Goal: Information Seeking & Learning: Learn about a topic

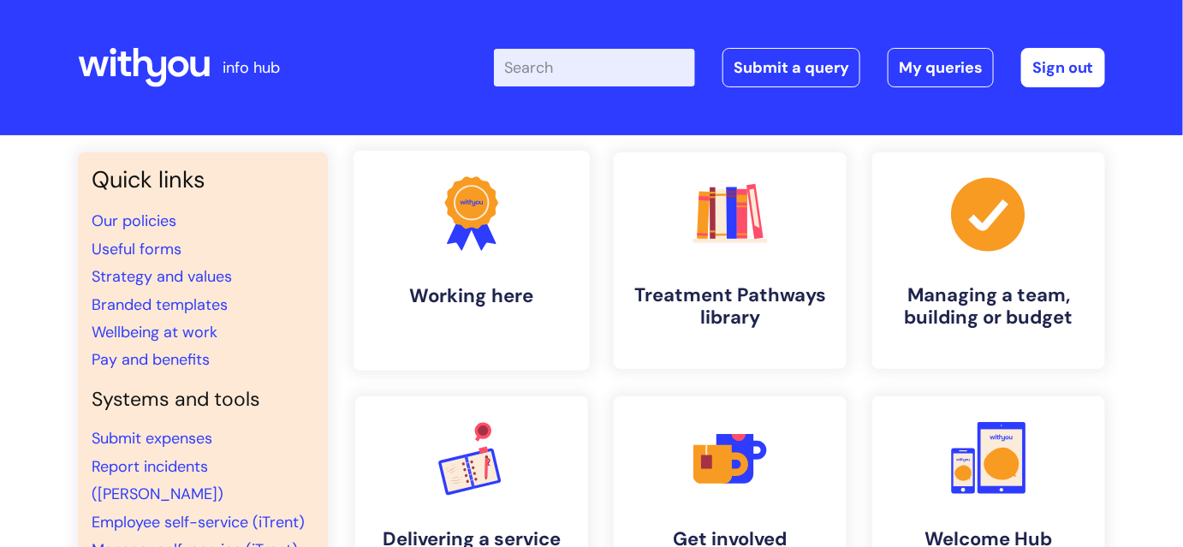
click at [471, 303] on h4 "Working here" at bounding box center [471, 295] width 209 height 23
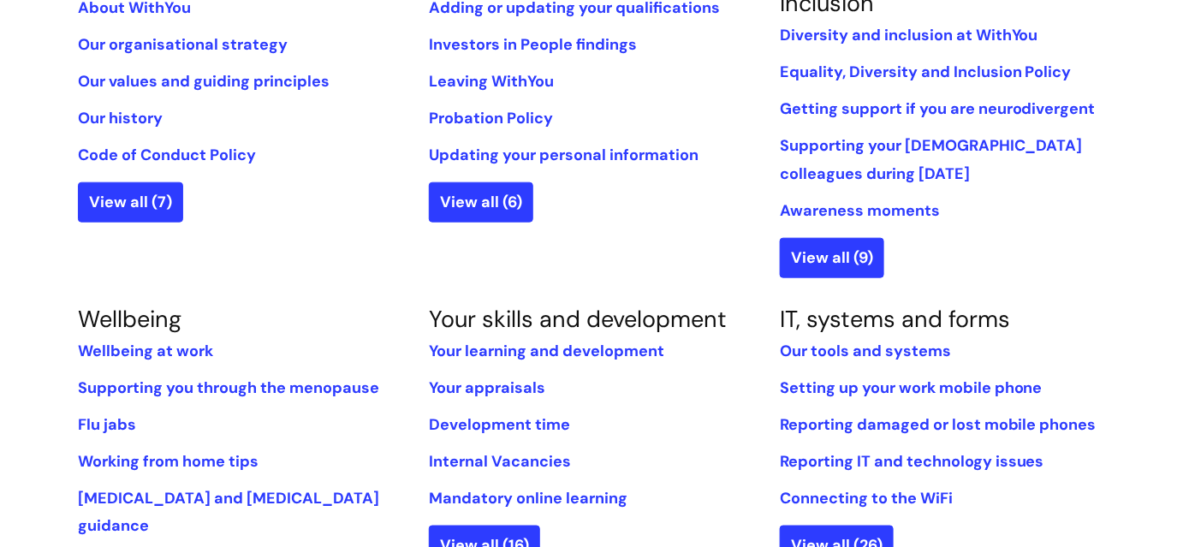
scroll to position [778, 0]
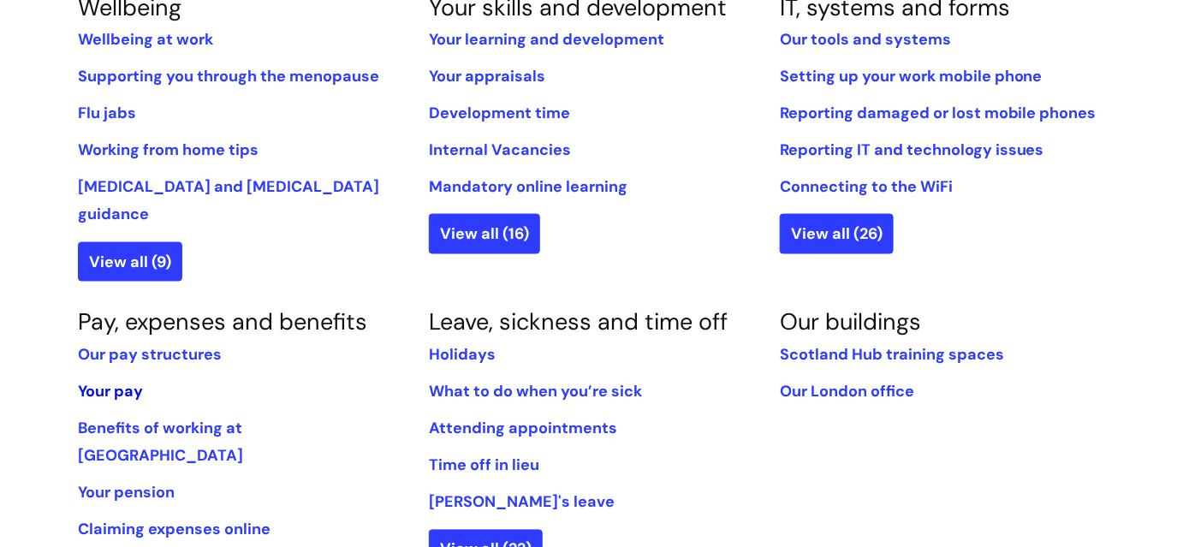
click at [120, 382] on link "Your pay" at bounding box center [110, 392] width 65 height 21
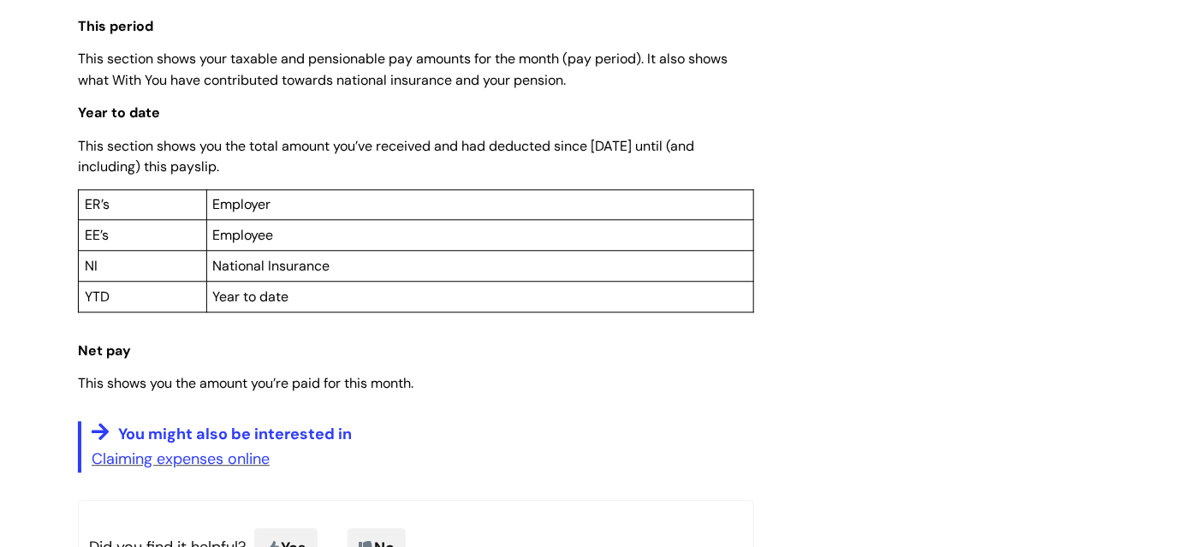
scroll to position [1322, 0]
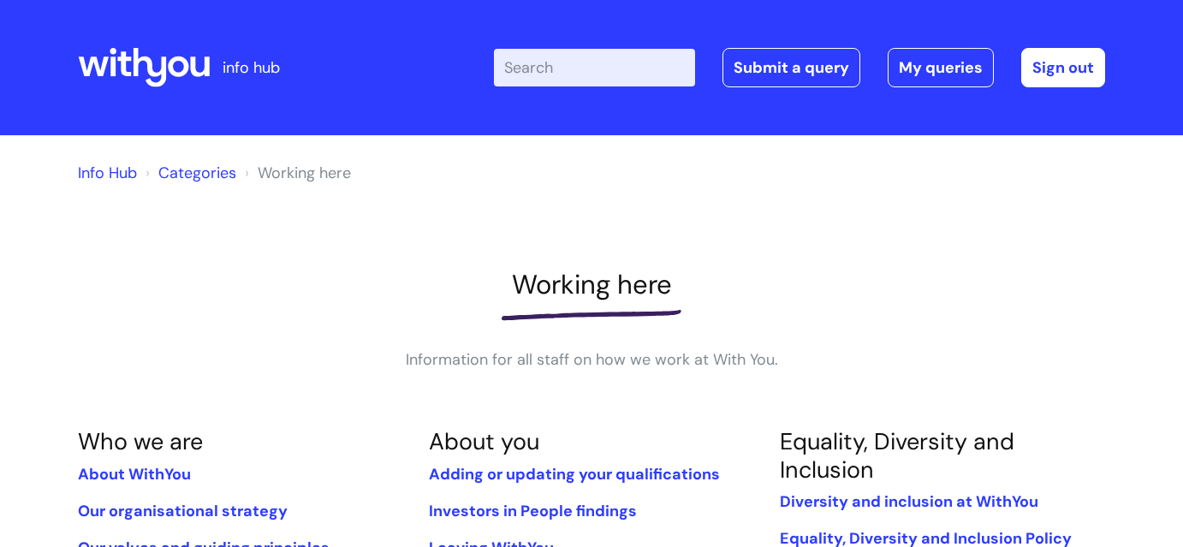
scroll to position [778, 0]
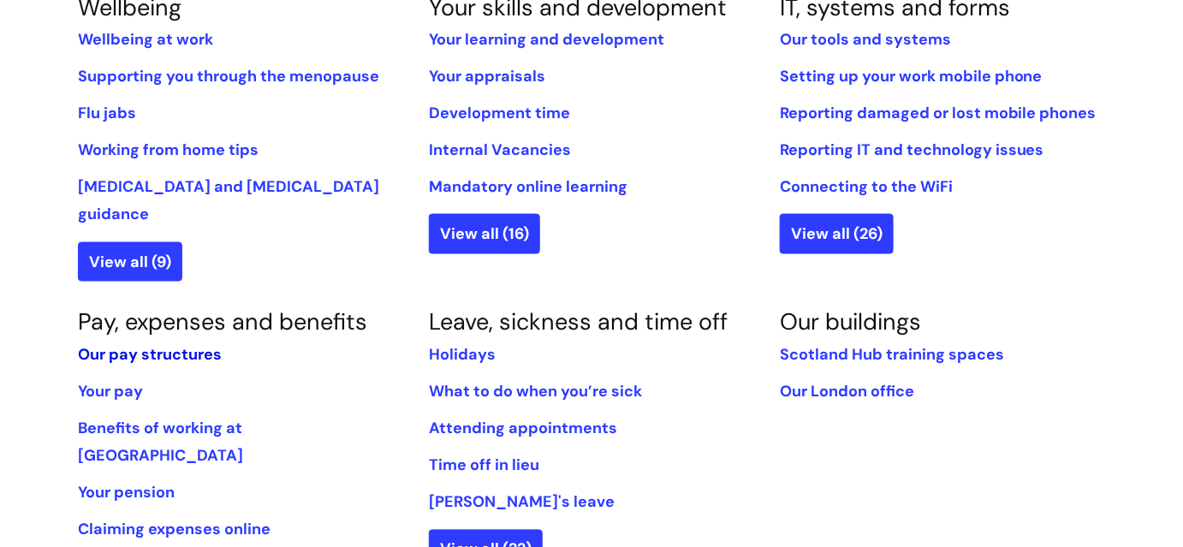
click at [181, 345] on link "Our pay structures" at bounding box center [150, 355] width 144 height 21
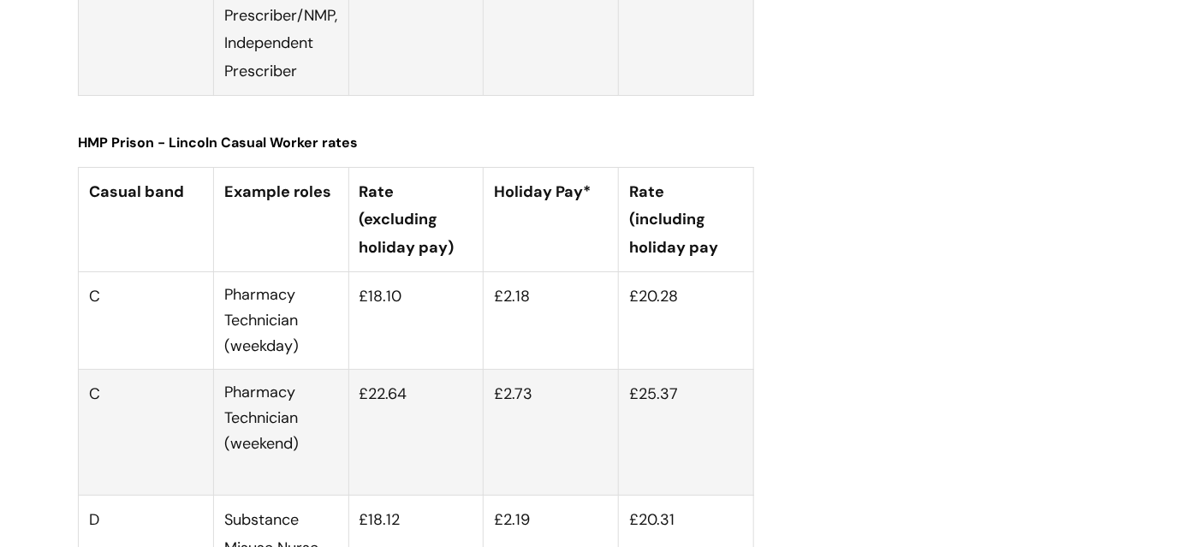
scroll to position [6380, 0]
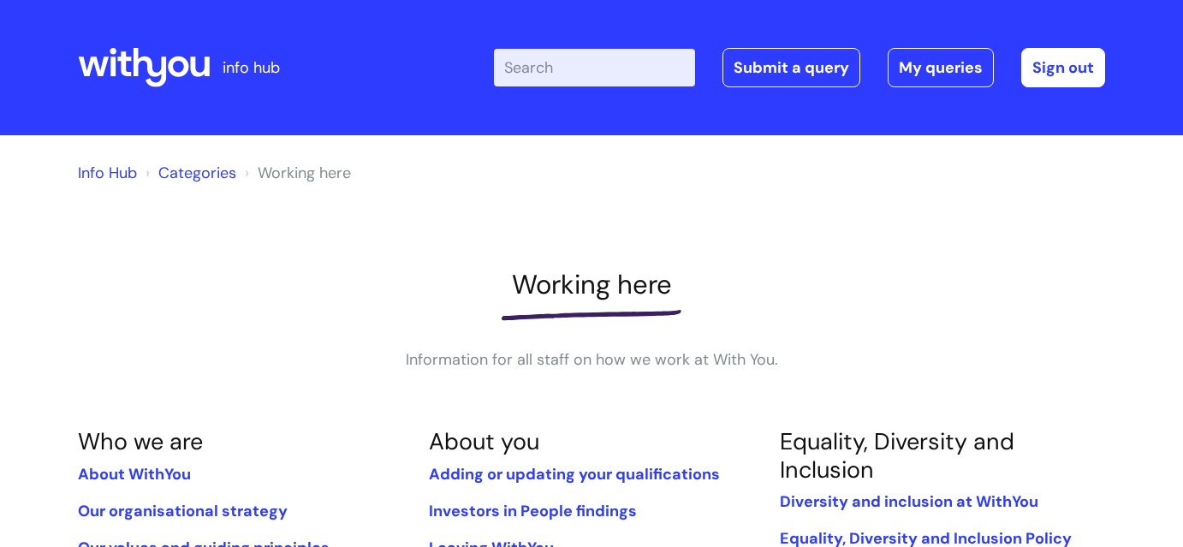
scroll to position [778, 0]
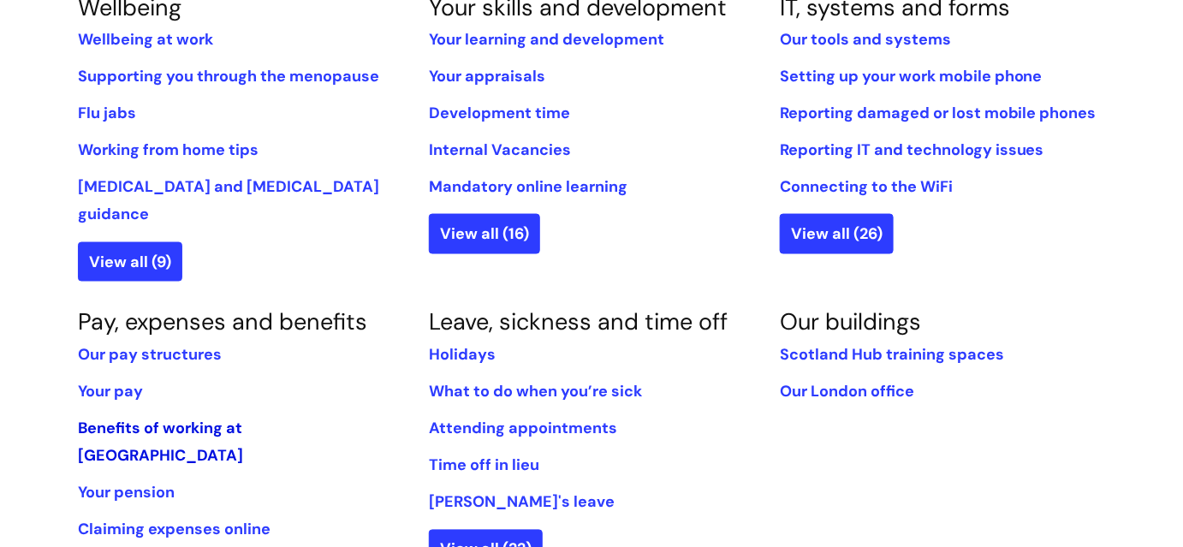
click at [243, 419] on link "Benefits of working at [GEOGRAPHIC_DATA]" at bounding box center [160, 443] width 165 height 48
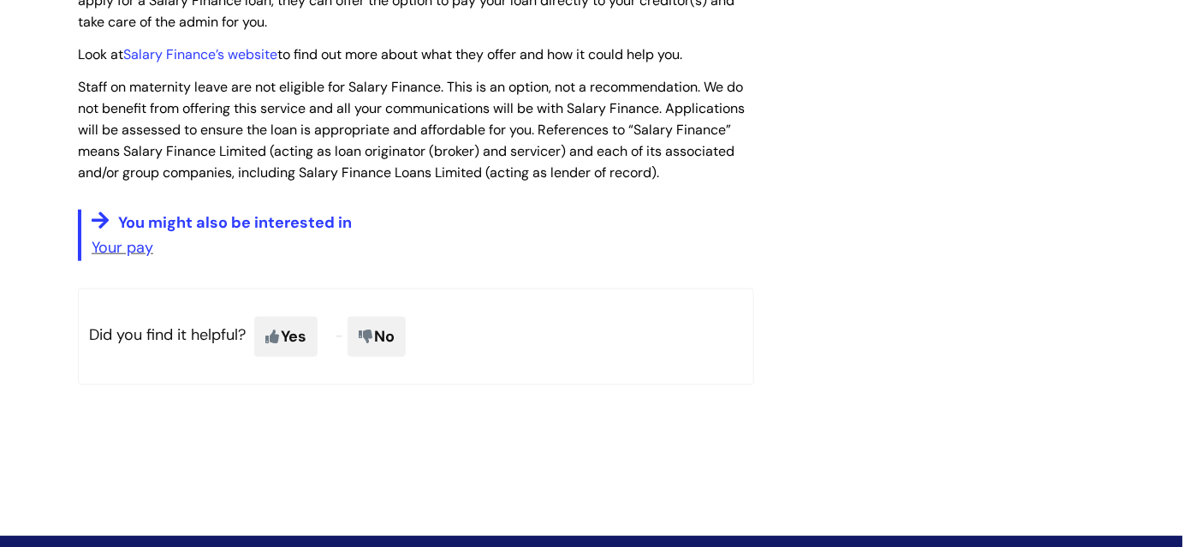
scroll to position [2645, 0]
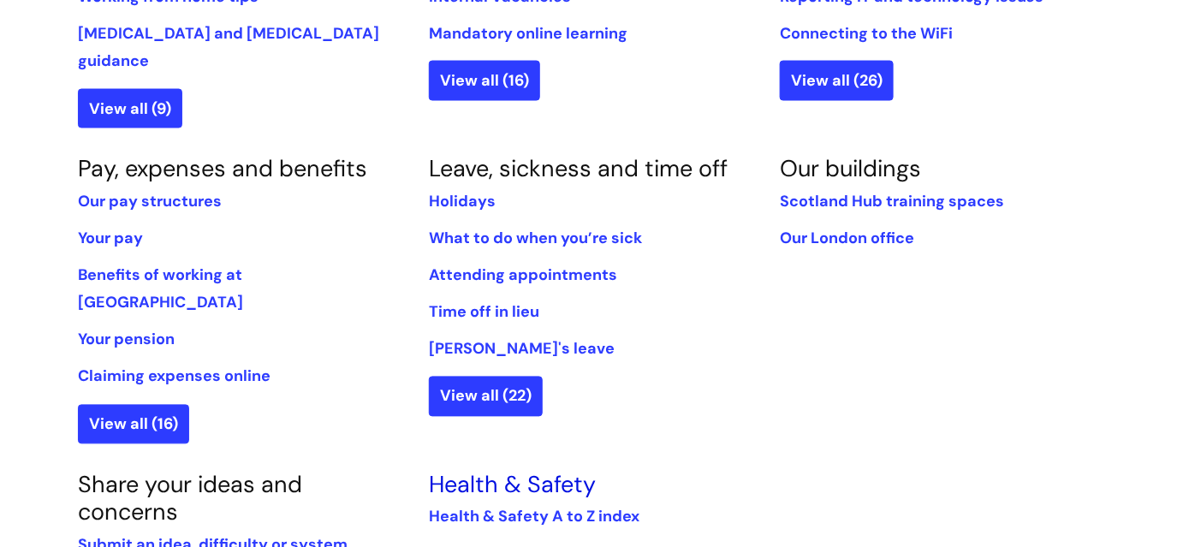
scroll to position [933, 0]
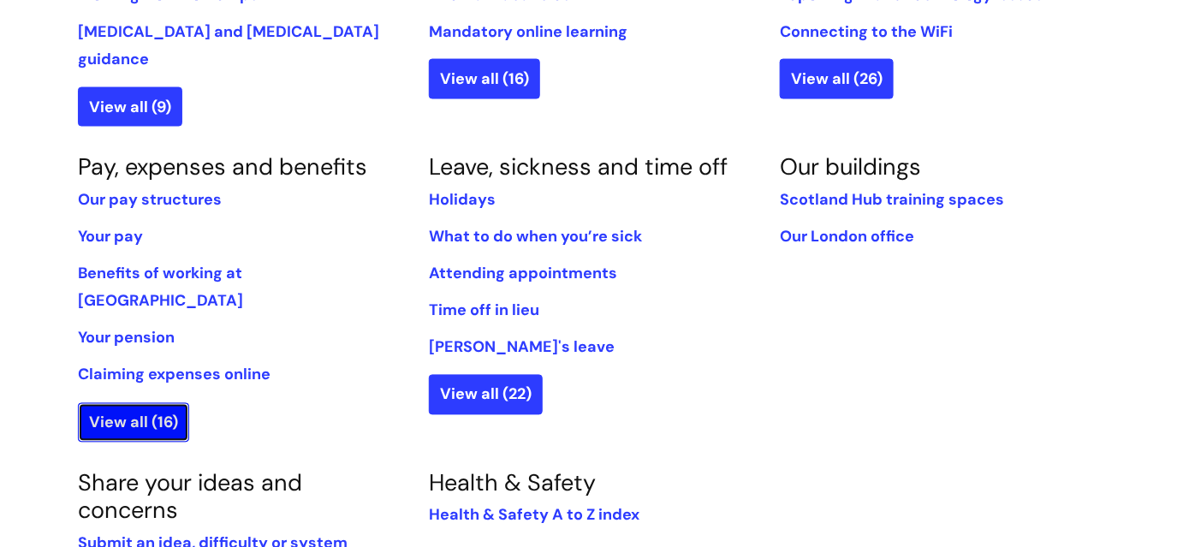
click at [125, 403] on link "View all (16)" at bounding box center [133, 422] width 111 height 39
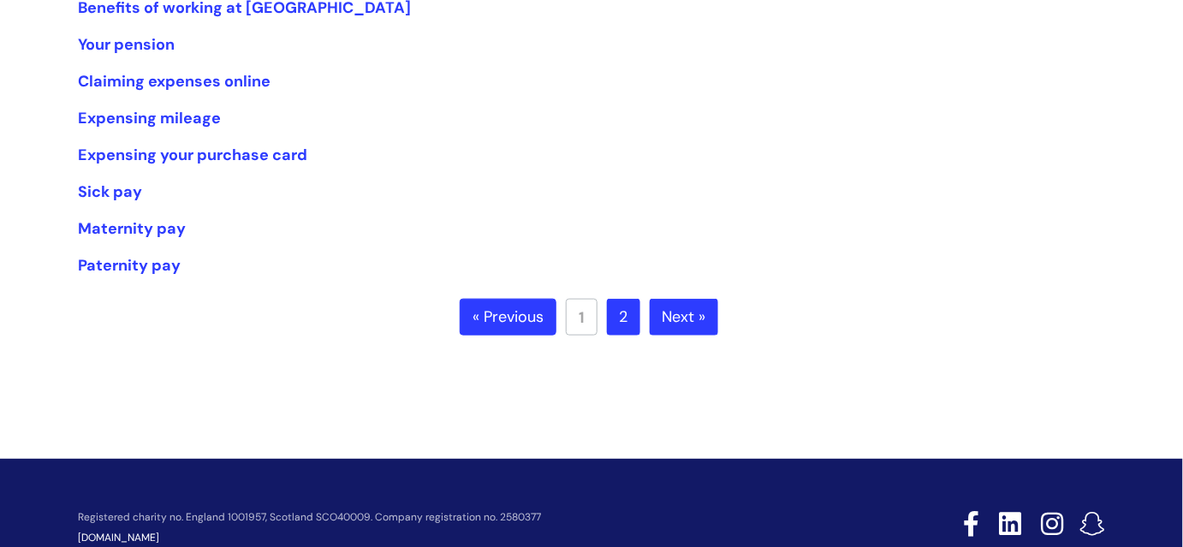
scroll to position [466, 0]
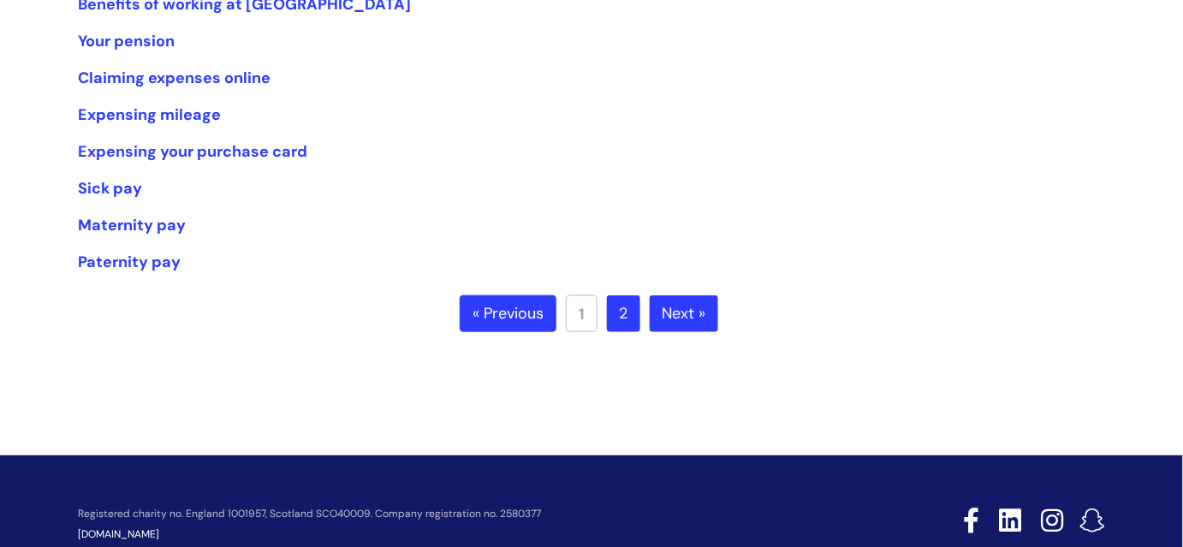
click at [687, 321] on link "Next »" at bounding box center [684, 314] width 68 height 38
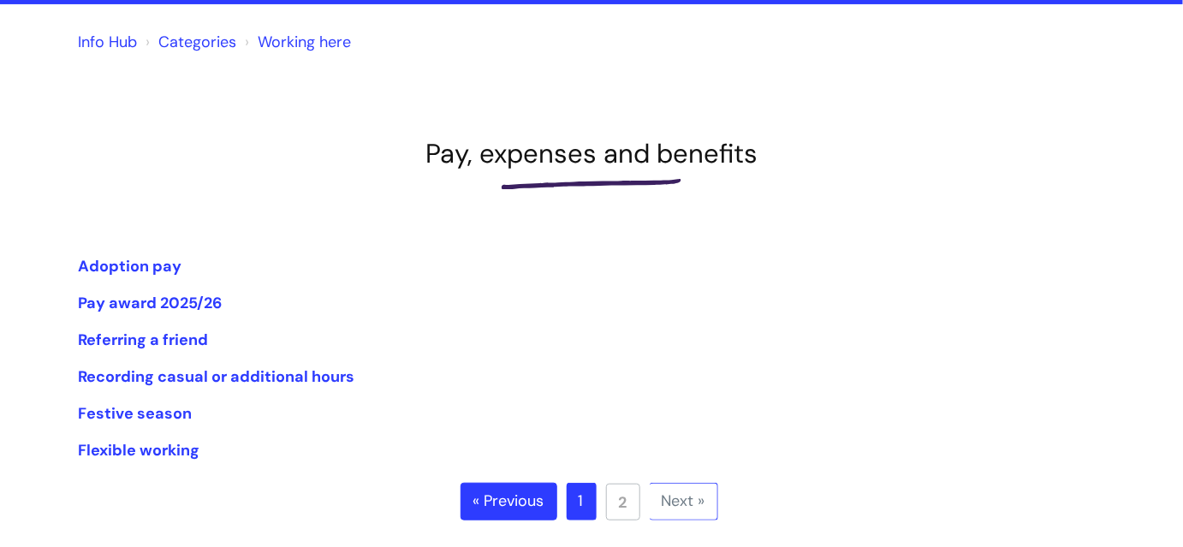
scroll to position [155, 0]
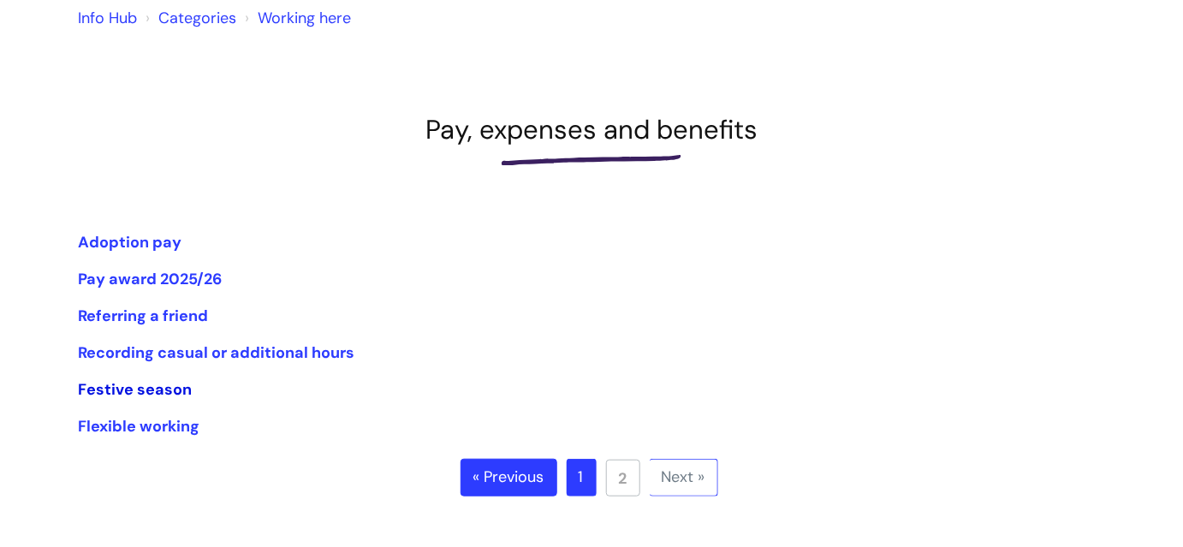
click at [125, 391] on link "Festive season" at bounding box center [135, 389] width 114 height 21
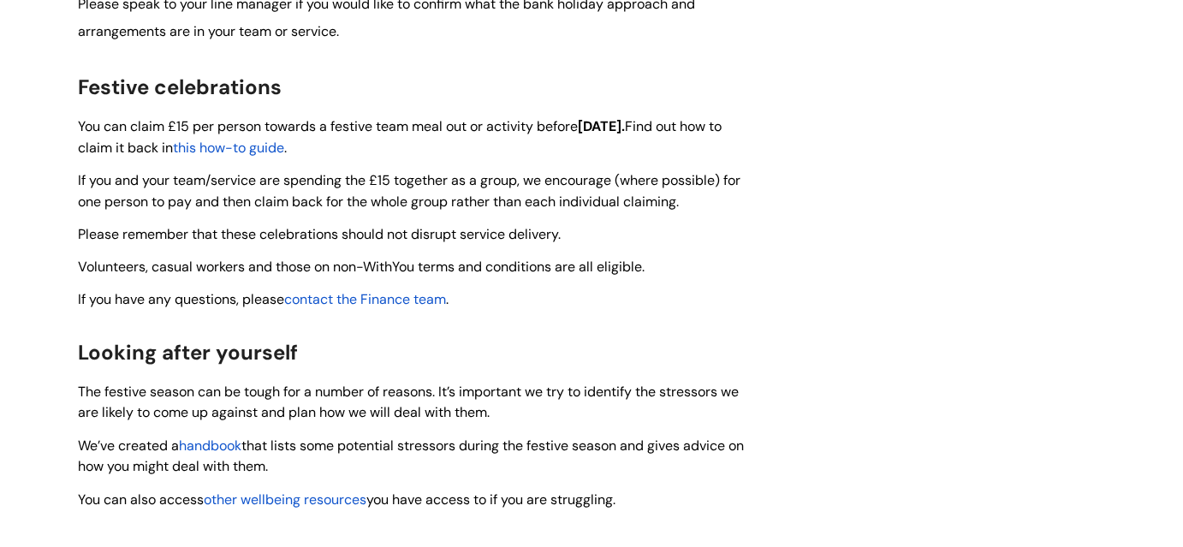
scroll to position [1167, 0]
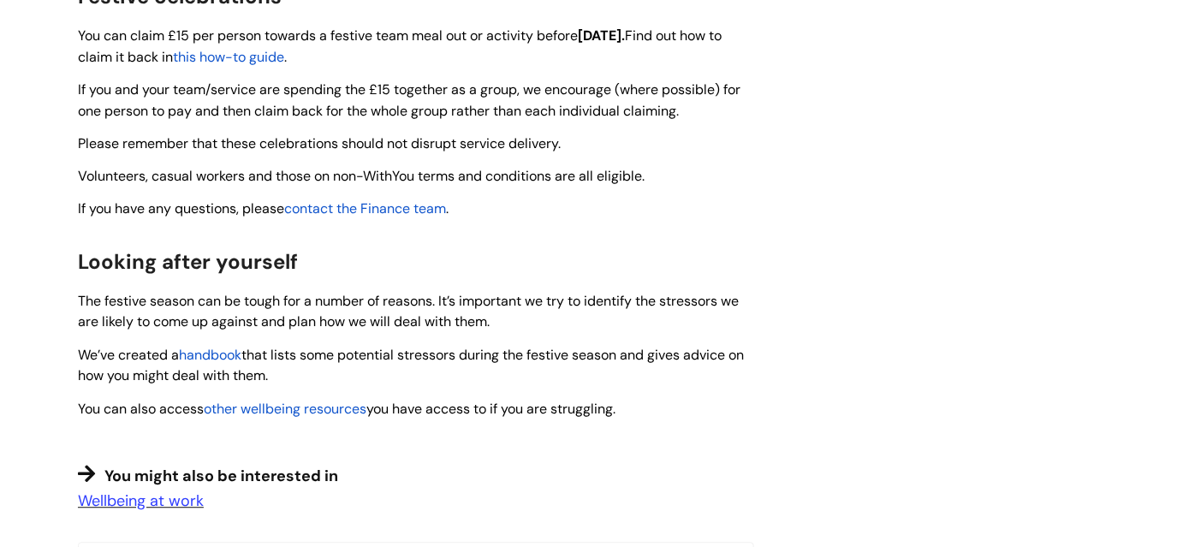
click at [234, 349] on span "handbook" at bounding box center [210, 355] width 62 height 18
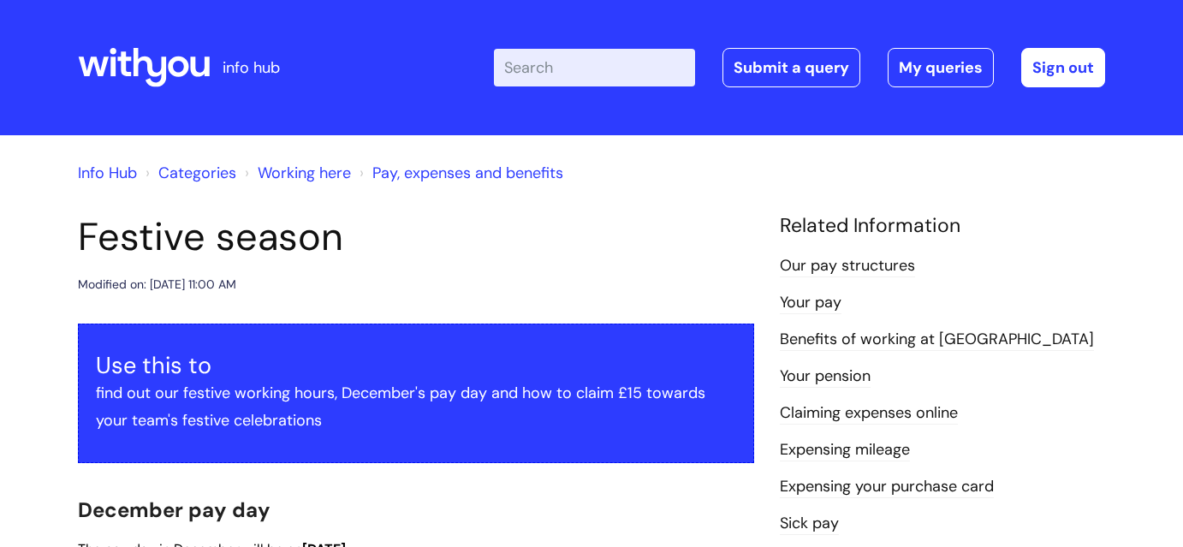
scroll to position [1167, 0]
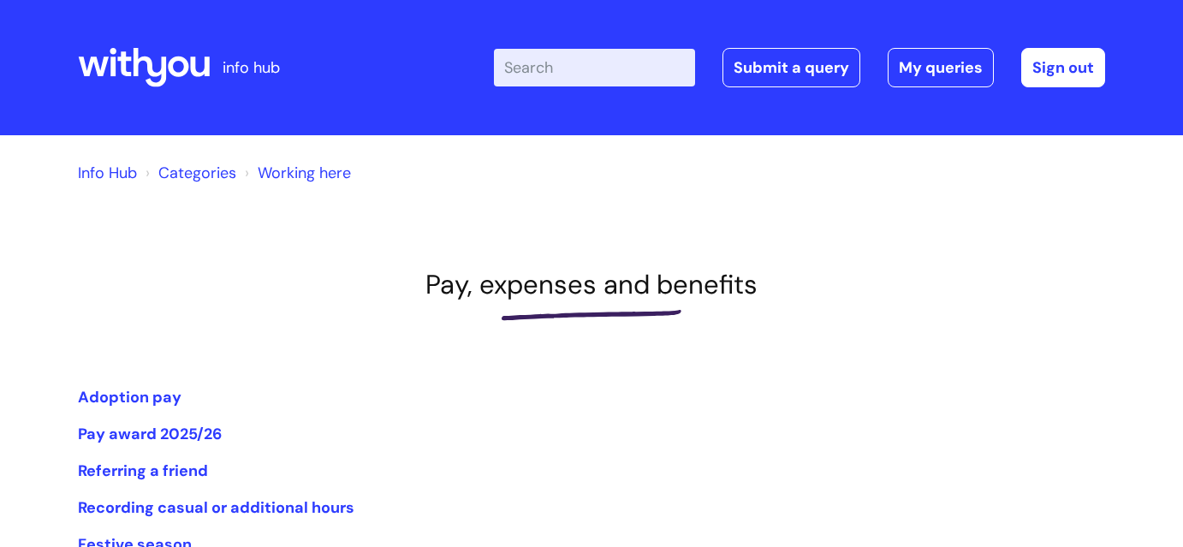
scroll to position [155, 0]
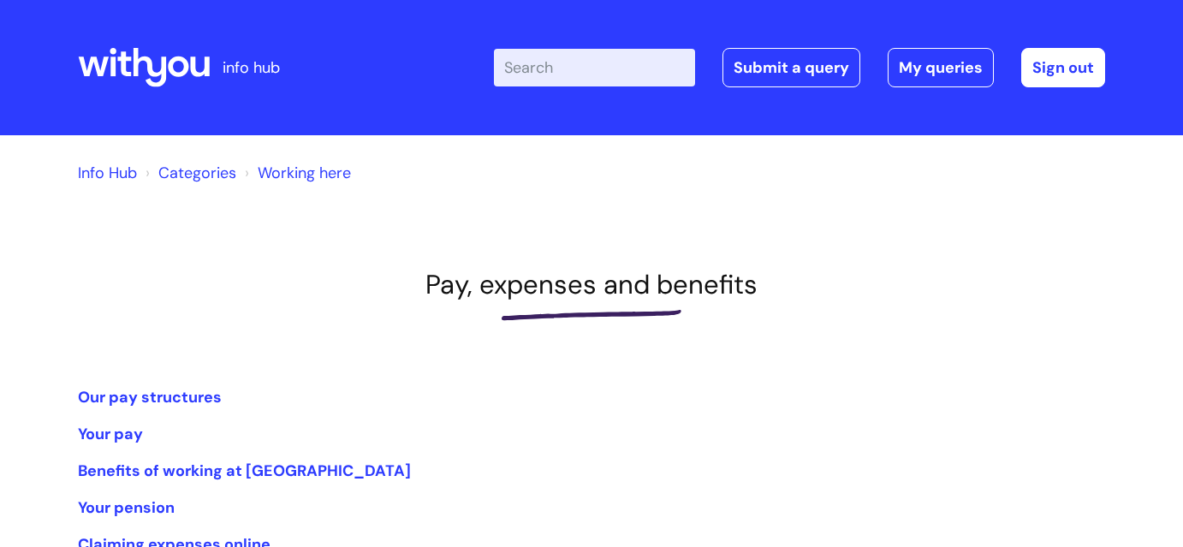
scroll to position [466, 0]
